Goal: Information Seeking & Learning: Check status

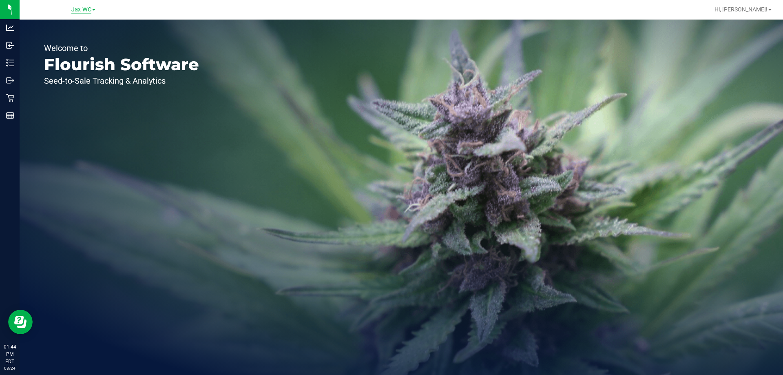
click at [83, 7] on span "Jax WC" at bounding box center [81, 9] width 20 height 7
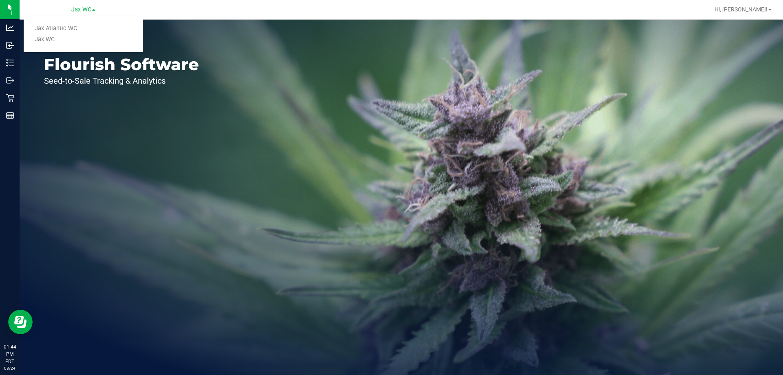
click at [74, 27] on link "Jax Atlantic WC" at bounding box center [83, 28] width 119 height 11
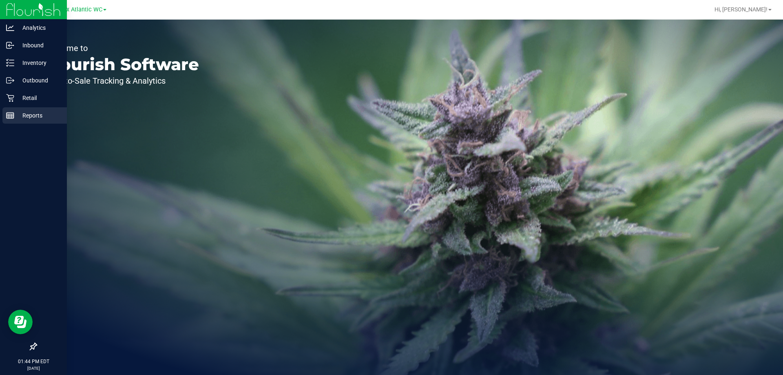
click at [33, 114] on p "Reports" at bounding box center [38, 115] width 49 height 10
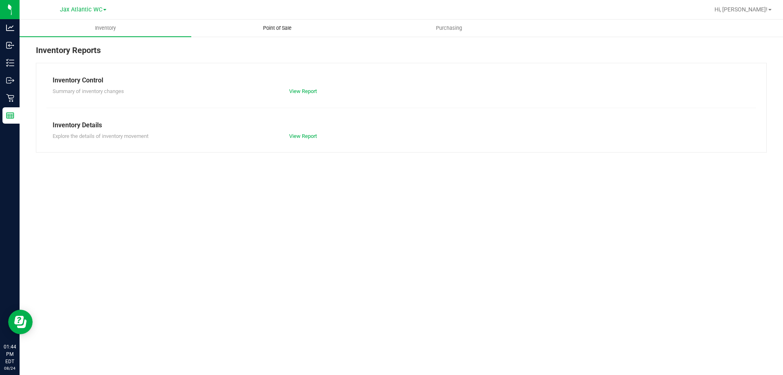
click at [268, 29] on span "Point of Sale" at bounding box center [277, 27] width 51 height 7
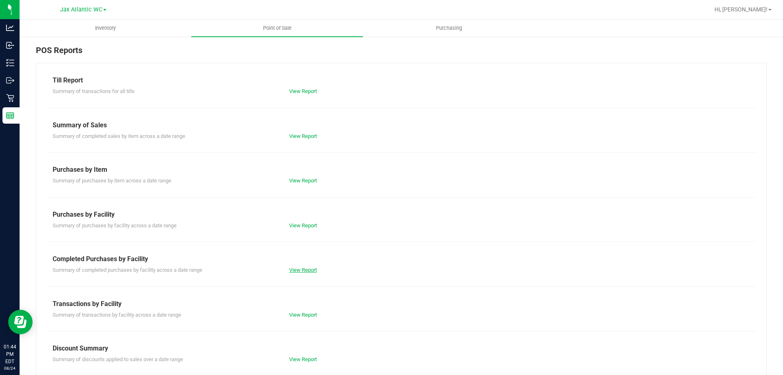
click at [310, 269] on link "View Report" at bounding box center [303, 270] width 28 height 6
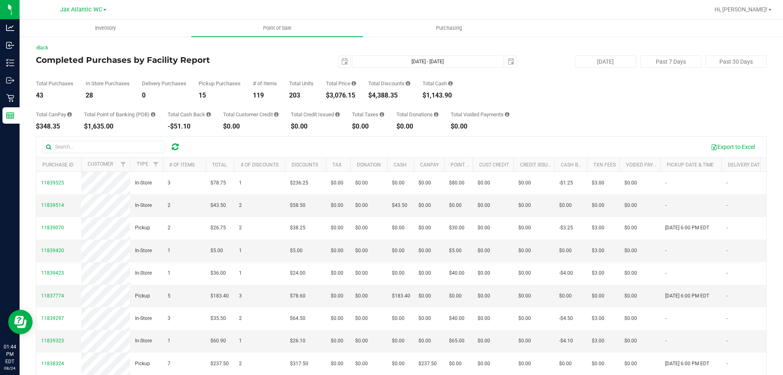
click at [294, 64] on div "2025-08-24 Aug 24, 2025 - Aug 24, 2025 2025-08-24" at bounding box center [397, 61] width 249 height 12
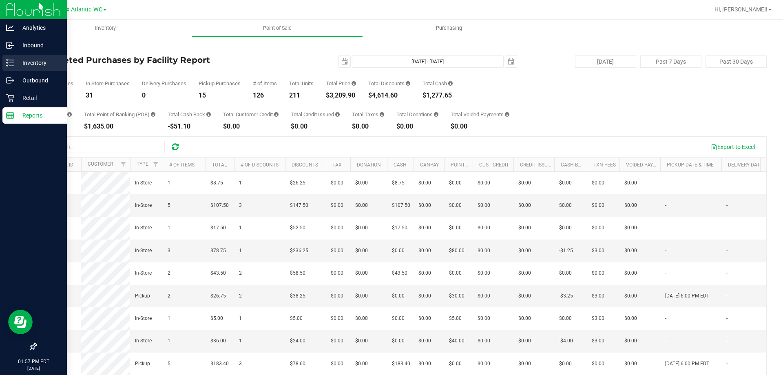
click at [30, 62] on p "Inventory" at bounding box center [38, 63] width 49 height 10
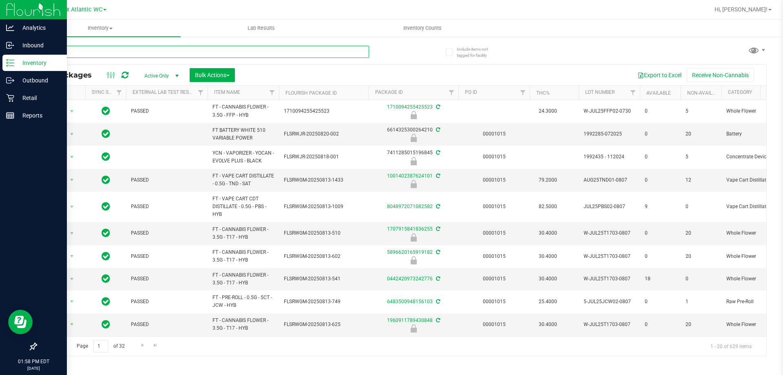
click at [110, 56] on input "text" at bounding box center [202, 52] width 333 height 12
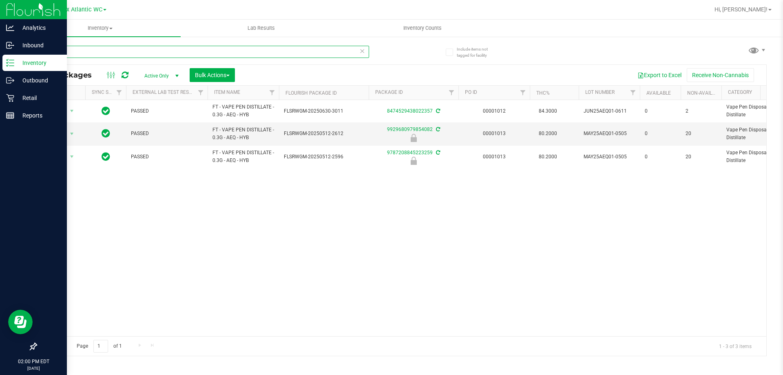
type input "aeq"
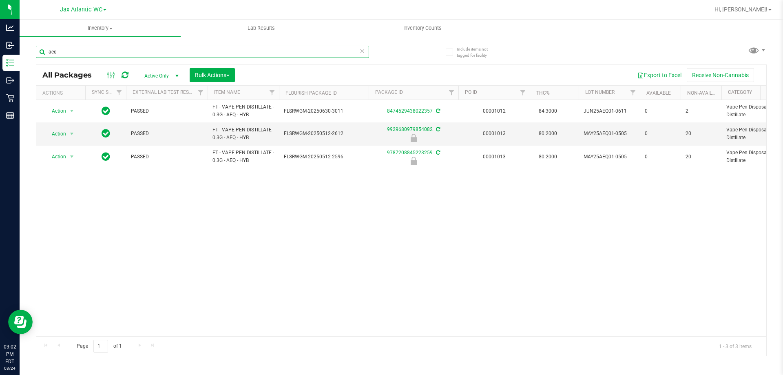
click at [72, 57] on input "aeq" at bounding box center [202, 52] width 333 height 12
type input "v"
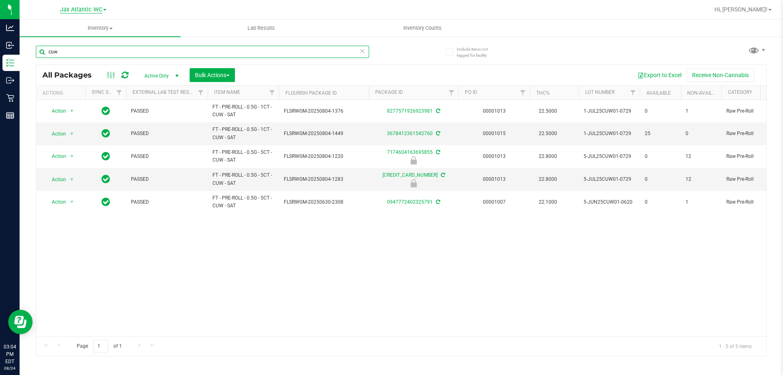
type input "cuw"
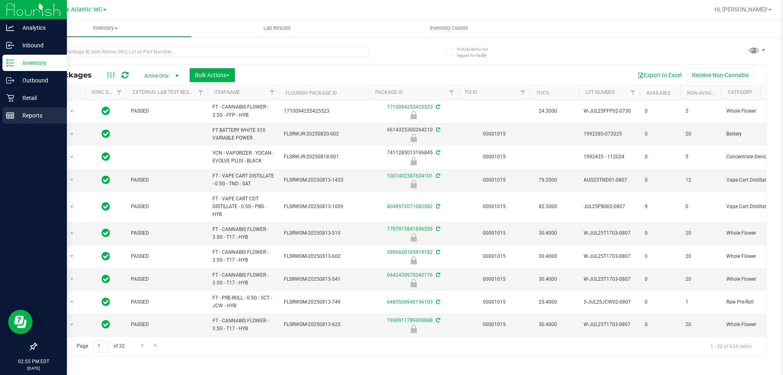
click at [18, 117] on p "Reports" at bounding box center [38, 115] width 49 height 10
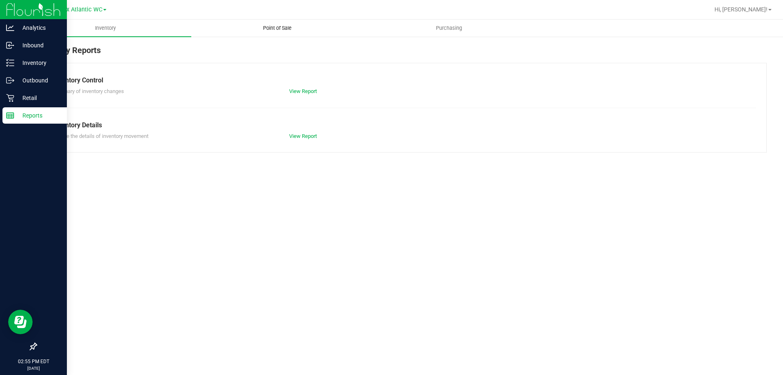
click at [273, 24] on span "Point of Sale" at bounding box center [277, 27] width 51 height 7
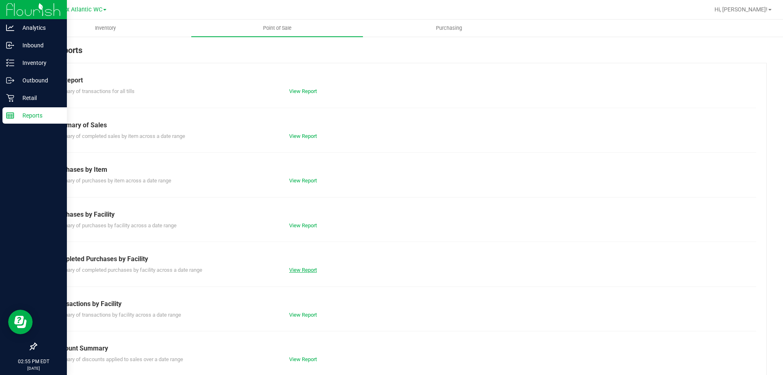
click at [299, 270] on link "View Report" at bounding box center [303, 270] width 28 height 6
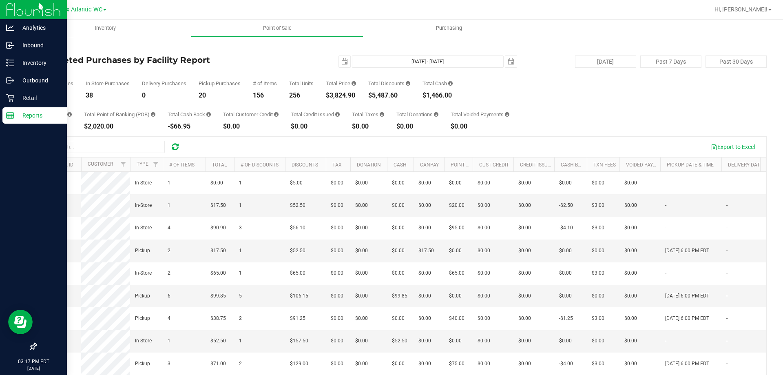
click at [270, 51] on div "Back Completed Purchases by Facility Report 2025-08-24 Aug 24, 2025 - Aug 24, 2…" at bounding box center [401, 236] width 730 height 384
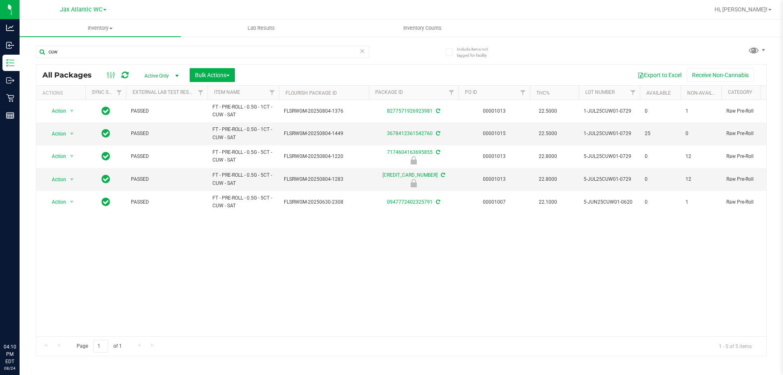
click at [83, 48] on input "cuw" at bounding box center [202, 52] width 333 height 12
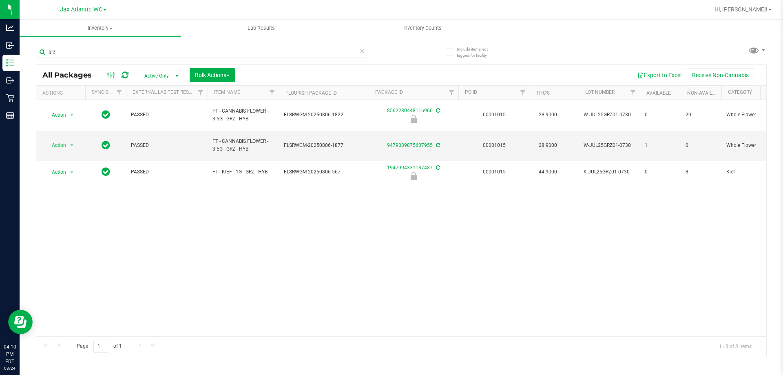
type input "grz"
